Goal: Task Accomplishment & Management: Use online tool/utility

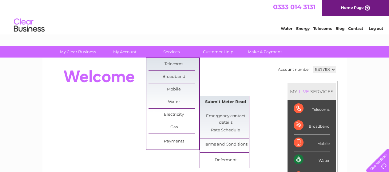
click at [214, 101] on link "Submit Meter Read" at bounding box center [225, 102] width 51 height 12
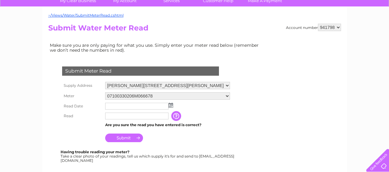
scroll to position [55, 0]
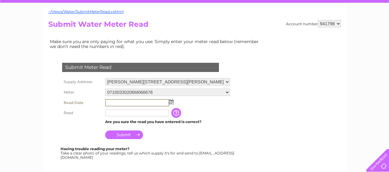
click at [117, 101] on input "text" at bounding box center [137, 102] width 64 height 7
click at [172, 102] on img at bounding box center [171, 101] width 5 height 5
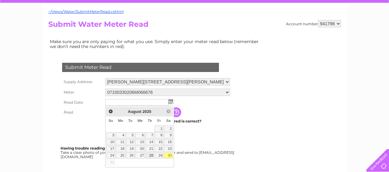
click at [152, 153] on link "28" at bounding box center [150, 156] width 9 height 6
type input "2025/08/28"
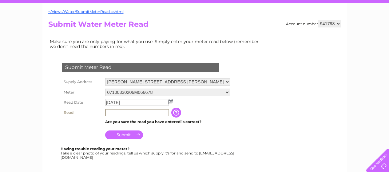
click at [118, 115] on input "text" at bounding box center [137, 112] width 64 height 7
type input "15982"
click at [125, 133] on input "Submit" at bounding box center [124, 134] width 38 height 9
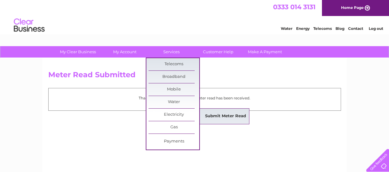
click at [219, 118] on link "Submit Meter Read" at bounding box center [225, 116] width 51 height 12
